Goal: Check status: Check status

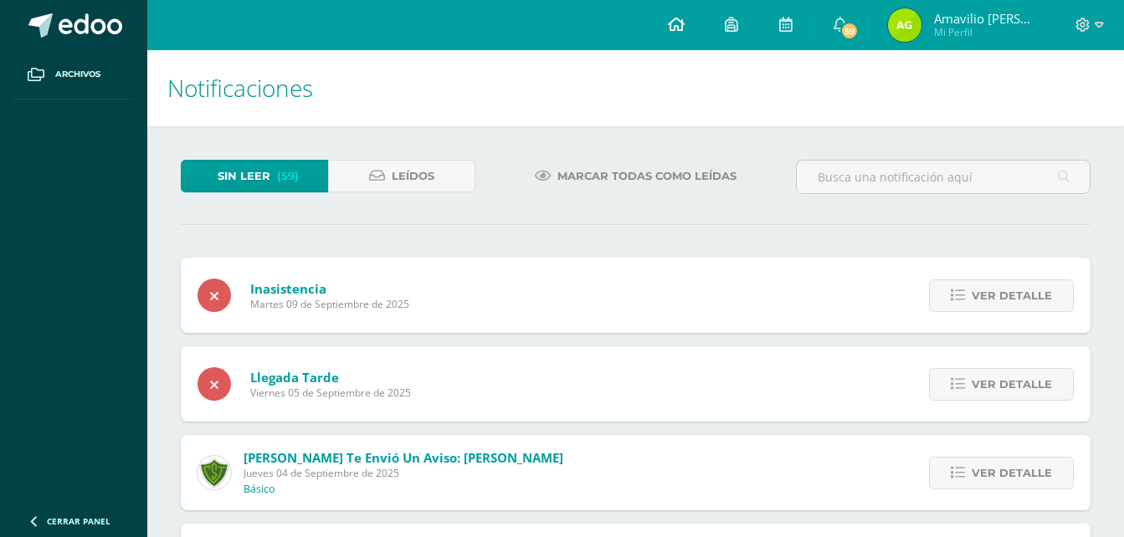
click at [685, 22] on icon at bounding box center [676, 24] width 17 height 15
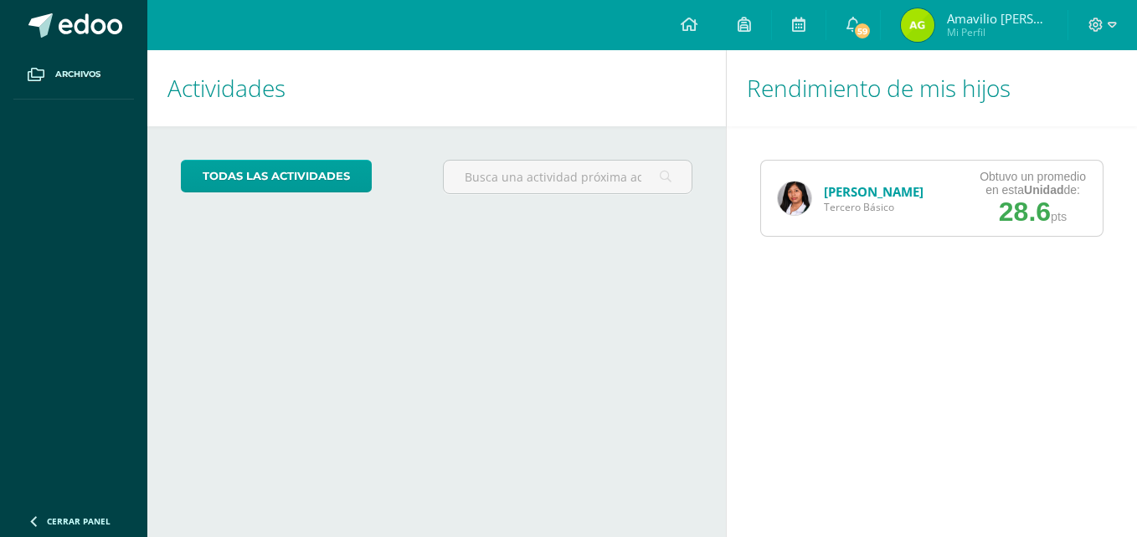
click at [792, 189] on img at bounding box center [794, 198] width 33 height 33
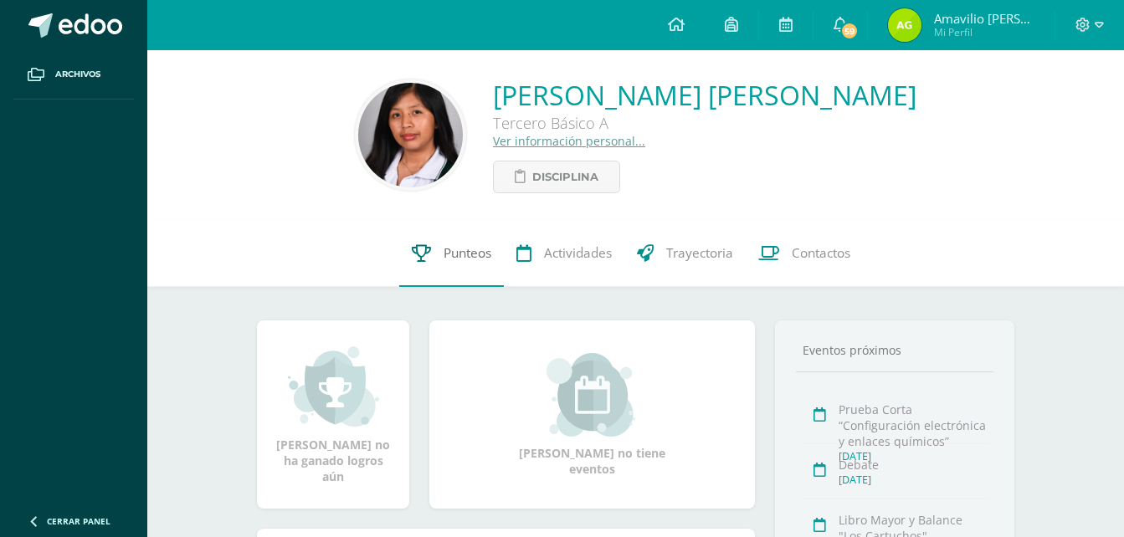
click at [455, 239] on link "Punteos" at bounding box center [451, 253] width 105 height 67
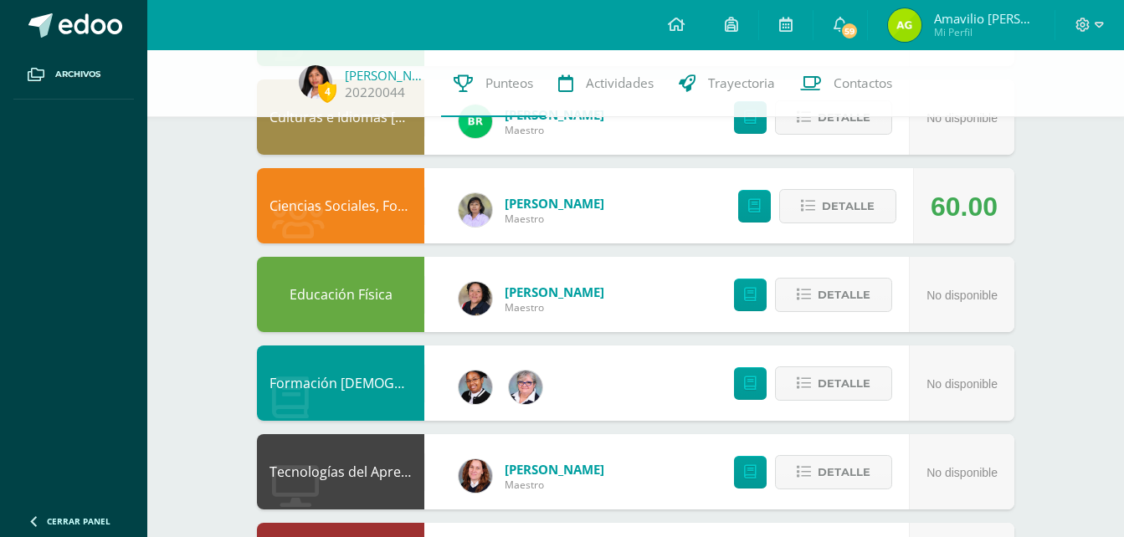
scroll to position [363, 0]
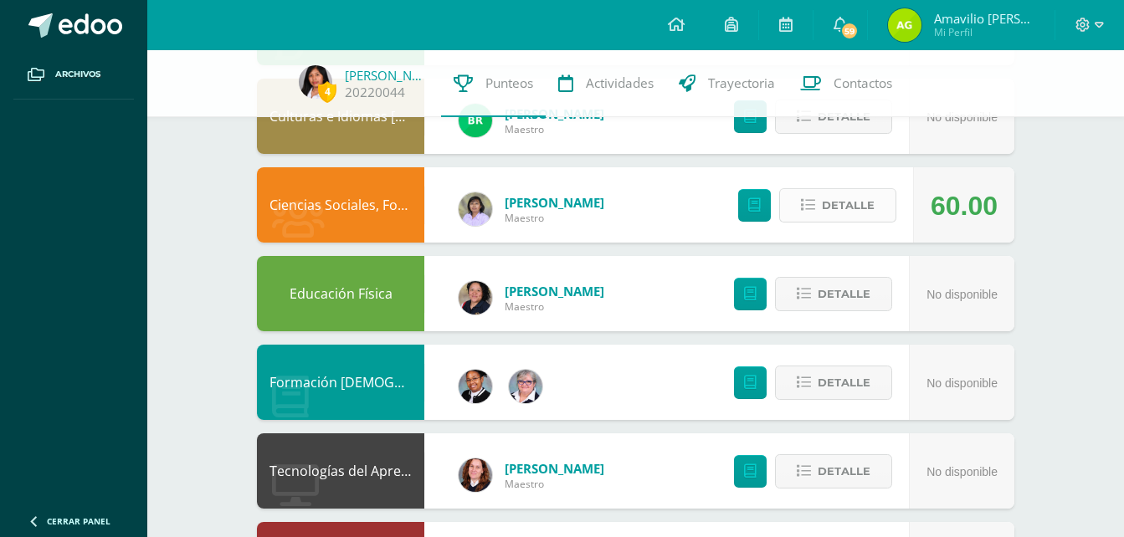
click at [861, 208] on span "Detalle" at bounding box center [848, 205] width 53 height 31
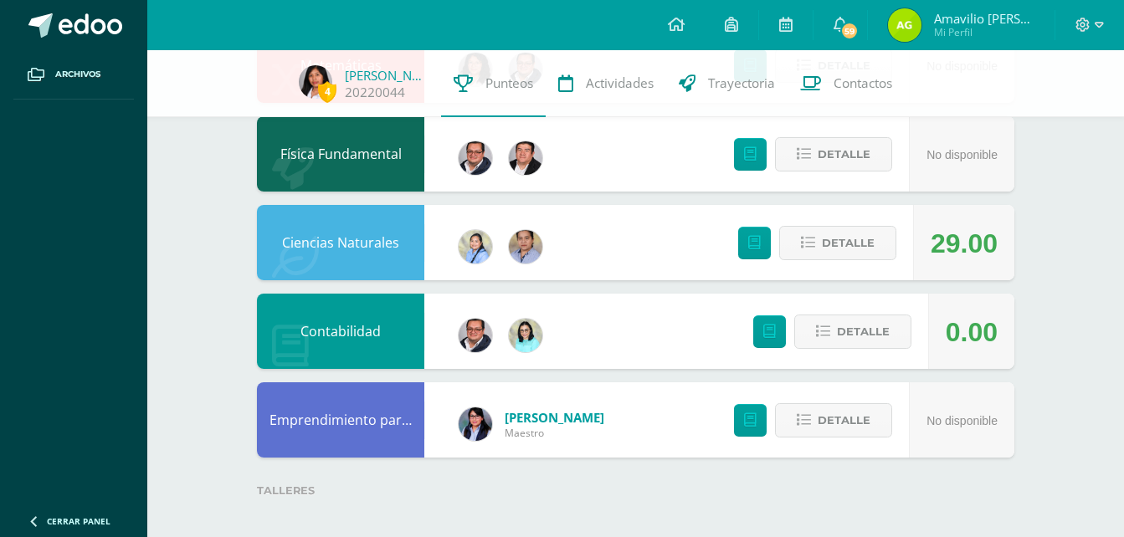
scroll to position [1223, 0]
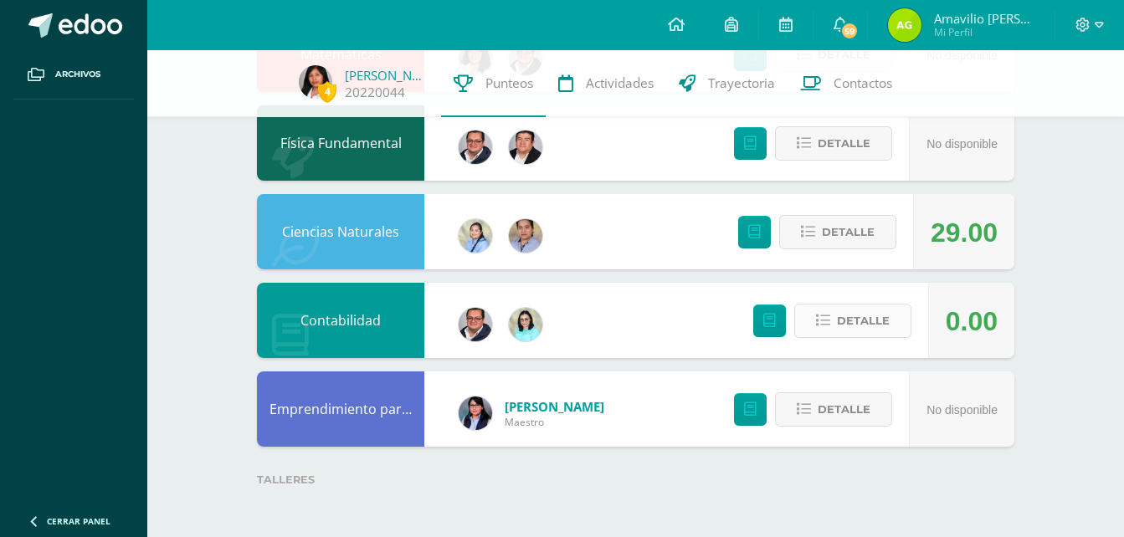
click at [843, 320] on span "Detalle" at bounding box center [863, 321] width 53 height 31
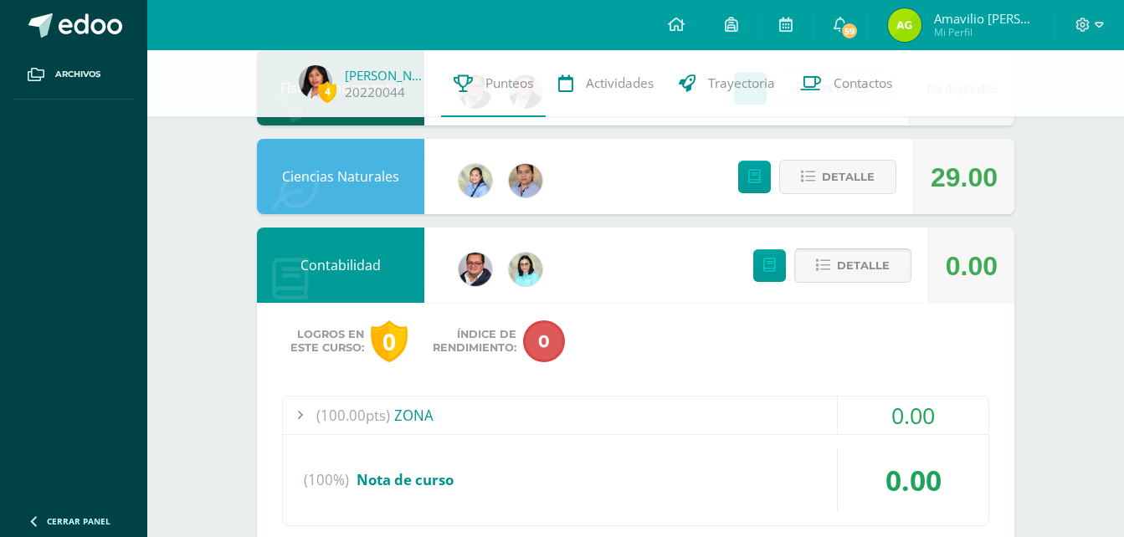
scroll to position [1602, 0]
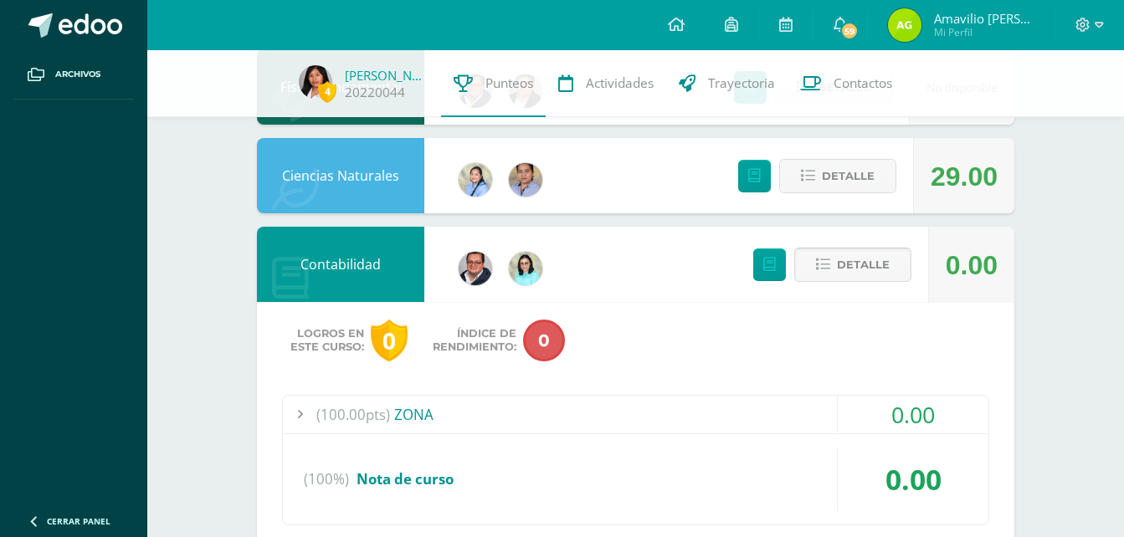
click at [853, 266] on span "Detalle" at bounding box center [863, 264] width 53 height 31
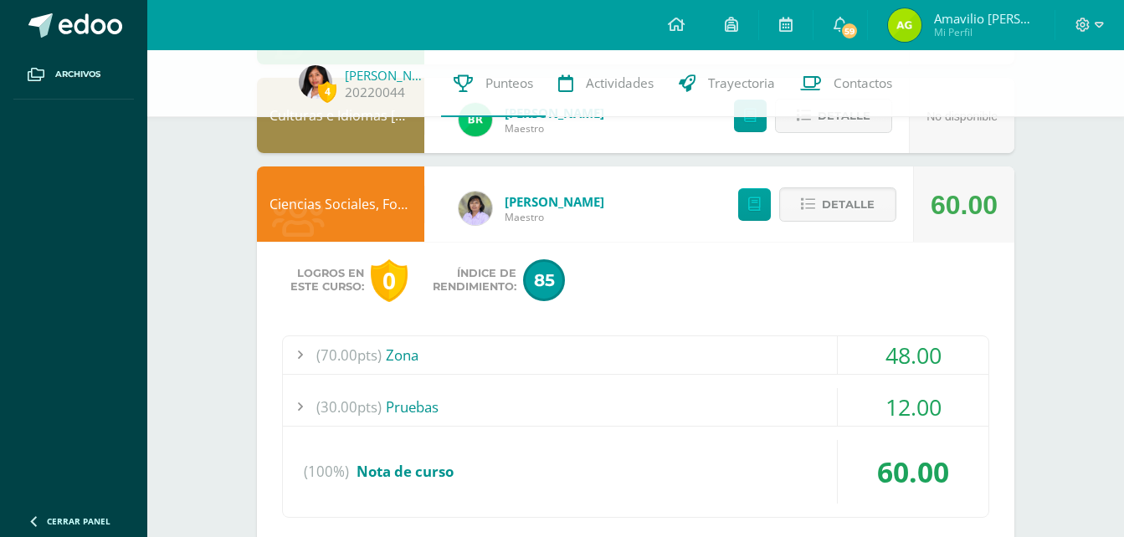
scroll to position [362, 0]
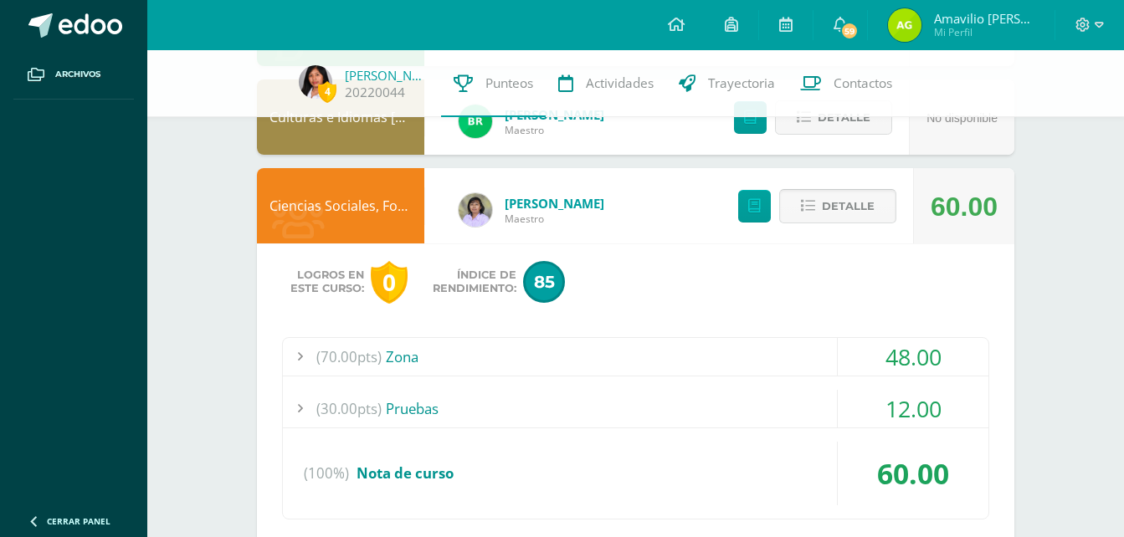
click at [863, 219] on span "Detalle" at bounding box center [848, 206] width 53 height 31
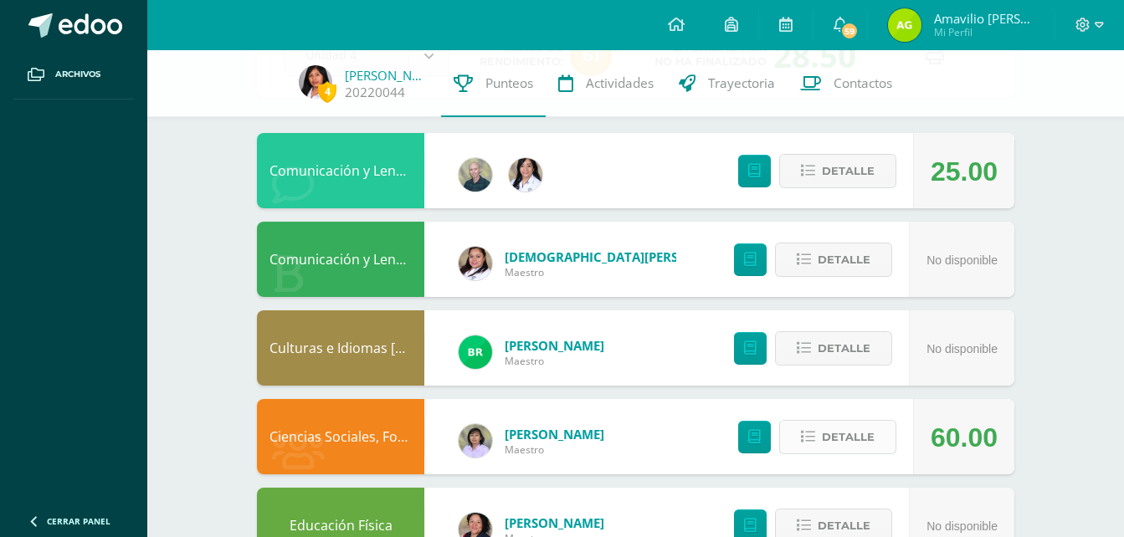
scroll to position [0, 0]
